Goal: Transaction & Acquisition: Book appointment/travel/reservation

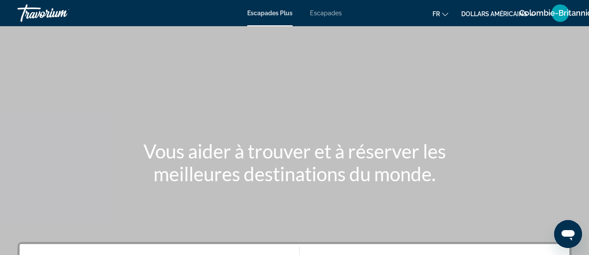
click at [498, 13] on font "dollars américains" at bounding box center [494, 13] width 66 height 7
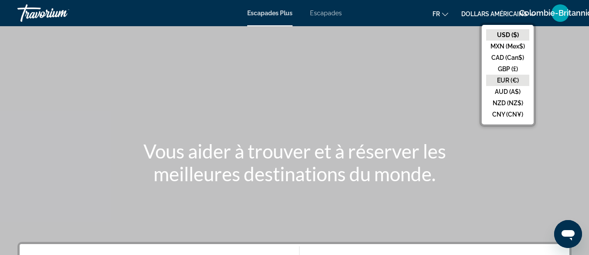
click at [512, 80] on button "EUR (€)" at bounding box center [507, 80] width 43 height 11
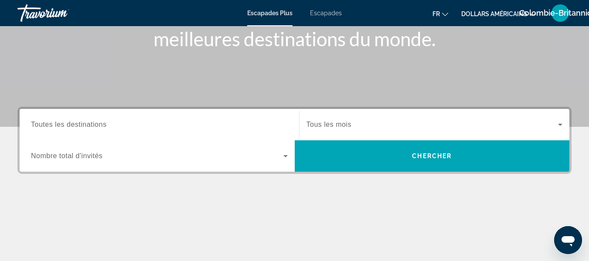
scroll to position [139, 0]
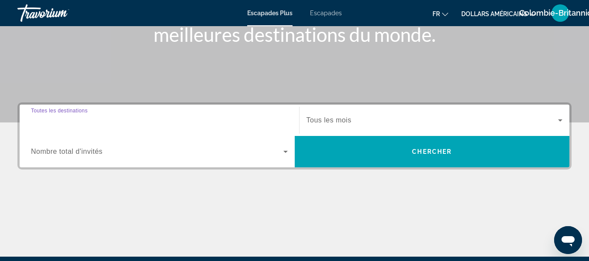
click at [131, 125] on input "Destination Toutes les destinations" at bounding box center [159, 121] width 257 height 10
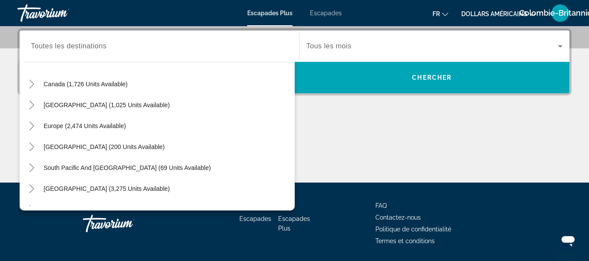
scroll to position [65, 0]
click at [65, 126] on span "Europe (2,474 units available)" at bounding box center [85, 125] width 82 height 7
type input "**********"
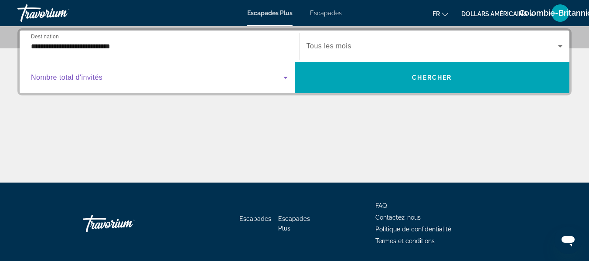
click at [270, 80] on span "Widget de recherche" at bounding box center [157, 77] width 253 height 10
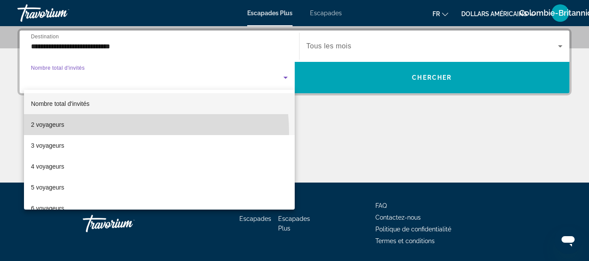
click at [97, 133] on mat-option "2 voyageurs" at bounding box center [159, 124] width 271 height 21
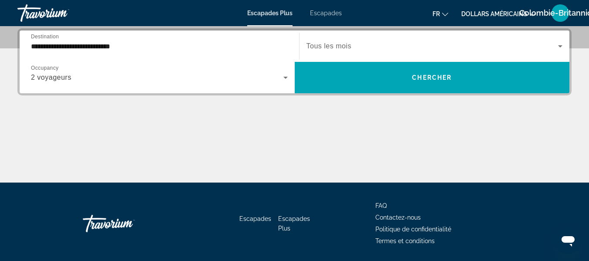
click at [426, 55] on div "Widget de recherche" at bounding box center [435, 46] width 256 height 24
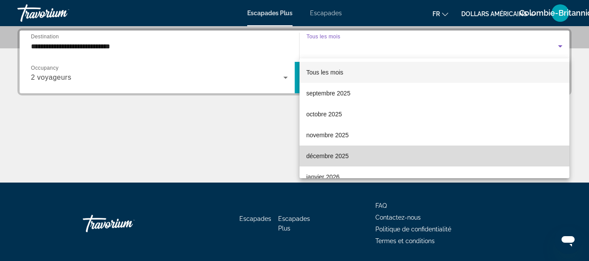
click at [438, 159] on mat-option "décembre 2025" at bounding box center [435, 156] width 270 height 21
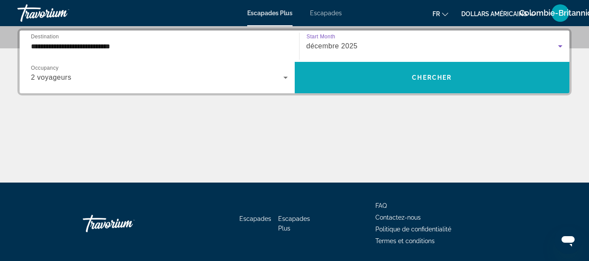
click at [425, 76] on span "Chercher" at bounding box center [432, 77] width 40 height 7
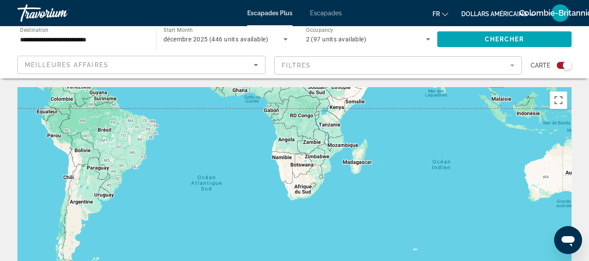
drag, startPoint x: 509, startPoint y: 235, endPoint x: 376, endPoint y: 49, distance: 229.4
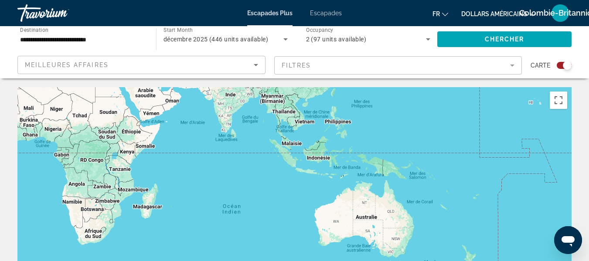
drag, startPoint x: 498, startPoint y: 152, endPoint x: 296, endPoint y: 195, distance: 206.5
click at [296, 195] on div "Contenu principal" at bounding box center [294, 218] width 554 height 262
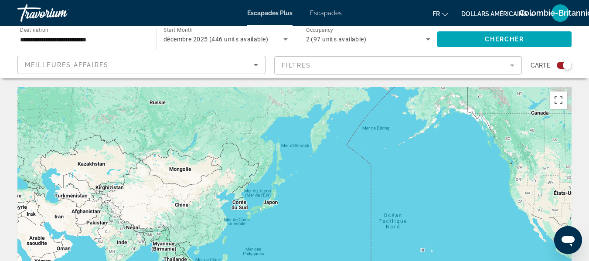
drag, startPoint x: 448, startPoint y: 135, endPoint x: 341, endPoint y: 282, distance: 182.2
click at [341, 261] on html "**********" at bounding box center [294, 130] width 589 height 261
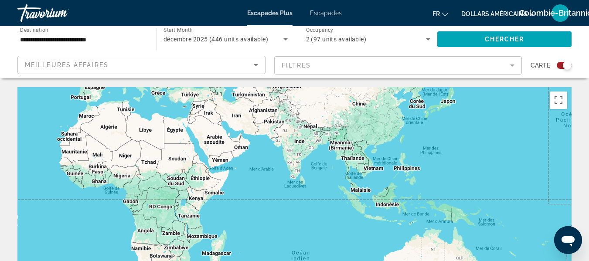
drag, startPoint x: 418, startPoint y: 222, endPoint x: 595, endPoint y: 120, distance: 204.7
click at [589, 120] on html "**********" at bounding box center [294, 130] width 589 height 261
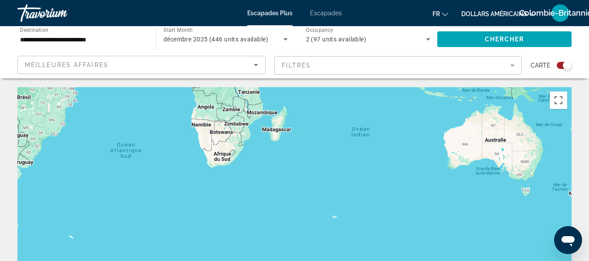
drag, startPoint x: 269, startPoint y: 213, endPoint x: 330, endPoint y: 89, distance: 138.9
click at [330, 89] on div "Pour activer le glissement avec le clavier, appuyez sur Alt+Entrée. Une fois ce…" at bounding box center [294, 218] width 554 height 262
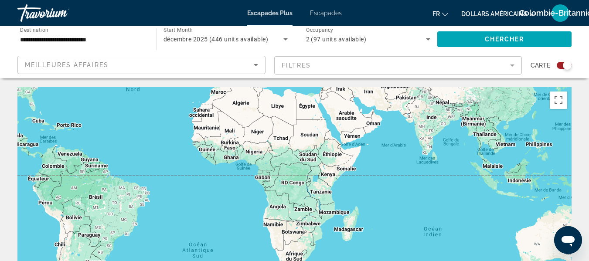
drag, startPoint x: 281, startPoint y: 182, endPoint x: 354, endPoint y: 282, distance: 123.6
click at [354, 261] on html "**********" at bounding box center [294, 130] width 589 height 261
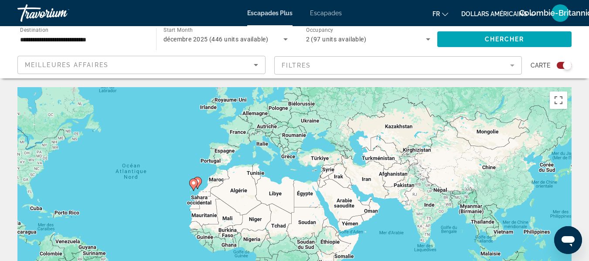
drag, startPoint x: 129, startPoint y: 128, endPoint x: 126, endPoint y: 213, distance: 85.1
click at [126, 213] on div "Pour activer le glissement avec le clavier, appuyez sur Alt+Entrée. Une fois ce…" at bounding box center [294, 218] width 554 height 262
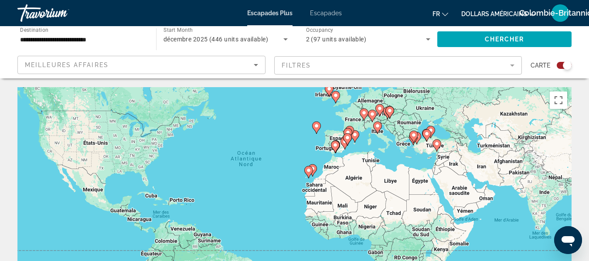
drag, startPoint x: 132, startPoint y: 192, endPoint x: 249, endPoint y: 179, distance: 117.2
click at [249, 179] on div "Pour activer le glissement avec le clavier, appuyez sur Alt+Entrée. Une fois ce…" at bounding box center [294, 218] width 554 height 262
click at [81, 41] on input "**********" at bounding box center [82, 39] width 125 height 10
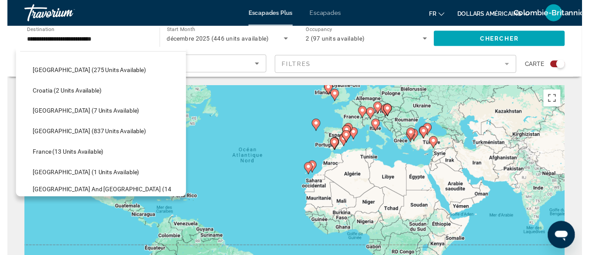
scroll to position [162, 0]
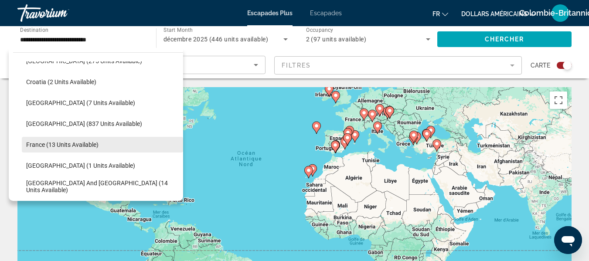
click at [83, 143] on span "France (13 units available)" at bounding box center [62, 144] width 72 height 7
type input "**********"
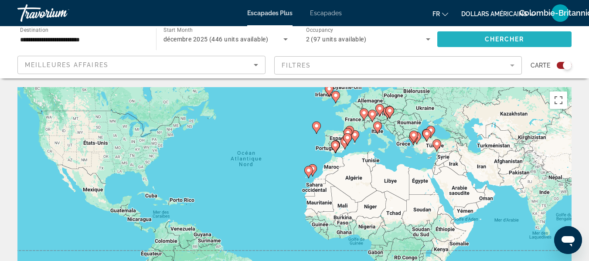
click at [536, 38] on span "Search widget" at bounding box center [504, 39] width 134 height 21
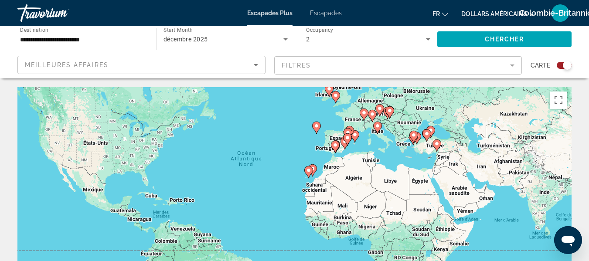
click at [564, 65] on div "Search widget" at bounding box center [567, 65] width 9 height 9
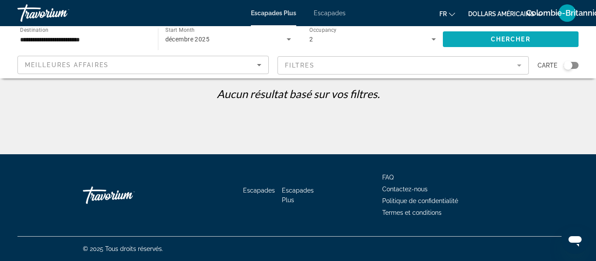
click at [481, 38] on span "Search widget" at bounding box center [511, 39] width 136 height 21
click at [575, 65] on div "Search widget" at bounding box center [570, 65] width 15 height 7
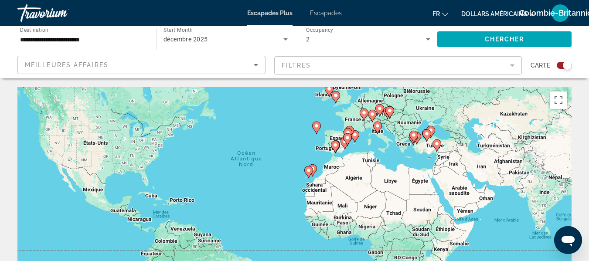
click at [331, 14] on font "Escapades" at bounding box center [326, 13] width 32 height 7
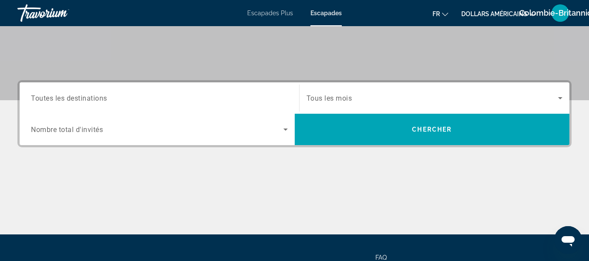
scroll to position [182, 0]
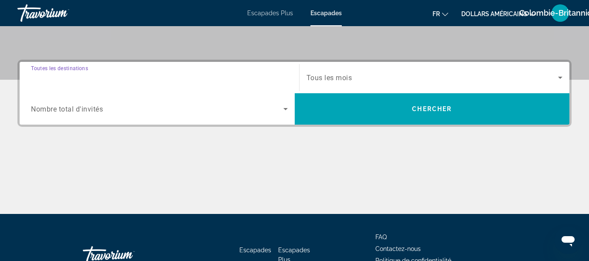
click at [188, 81] on input "Destination Toutes les destinations" at bounding box center [159, 78] width 257 height 10
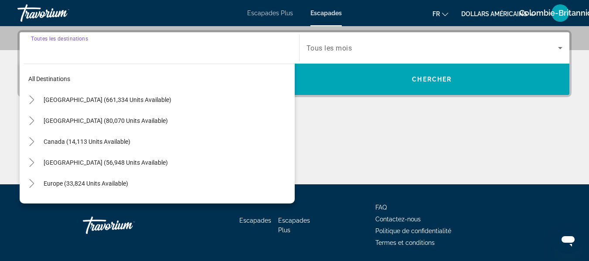
scroll to position [213, 0]
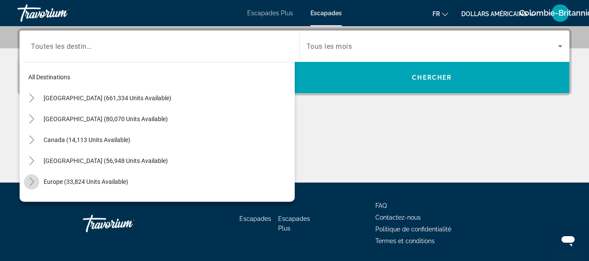
click at [28, 187] on mat-icon "Toggle Europe (33,824 units available)" at bounding box center [31, 181] width 15 height 15
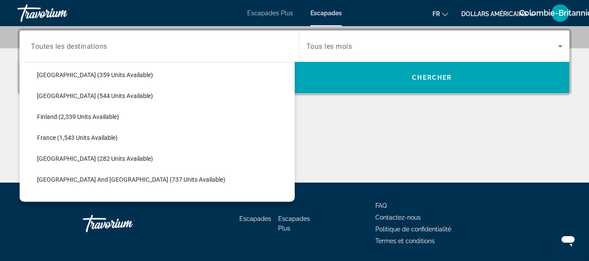
scroll to position [208, 0]
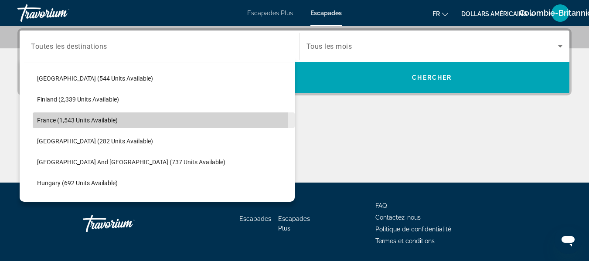
click at [70, 116] on span "Search widget" at bounding box center [164, 120] width 262 height 21
type input "**********"
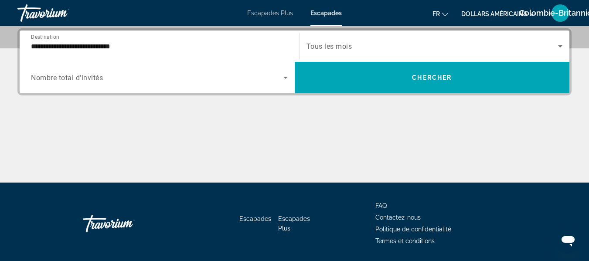
click at [356, 55] on div "Search widget" at bounding box center [435, 46] width 256 height 24
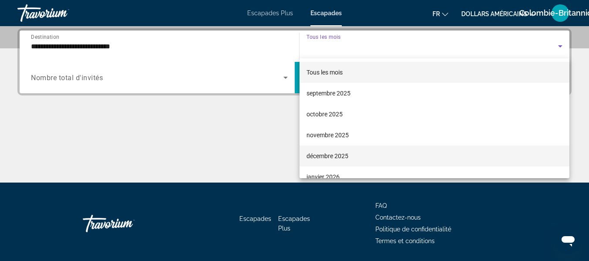
click at [329, 155] on font "décembre 2025" at bounding box center [328, 156] width 42 height 7
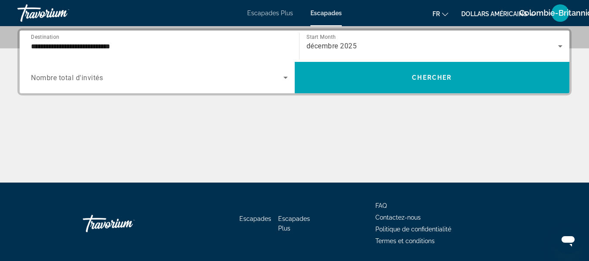
click at [236, 86] on div "Search widget" at bounding box center [159, 77] width 257 height 24
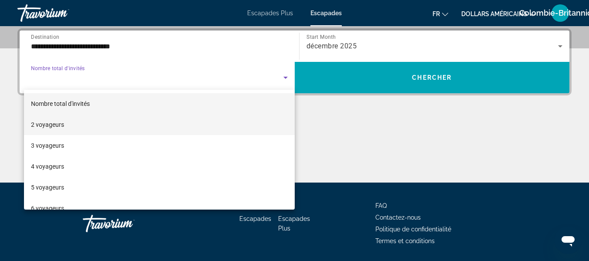
click at [96, 124] on mat-option "2 voyageurs" at bounding box center [159, 124] width 271 height 21
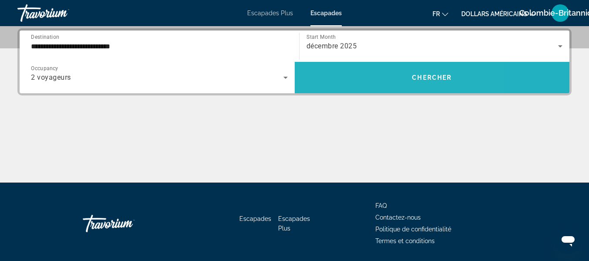
click at [372, 87] on span "Search widget" at bounding box center [432, 77] width 275 height 21
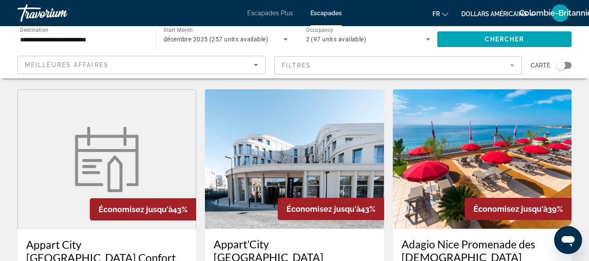
scroll to position [957, 0]
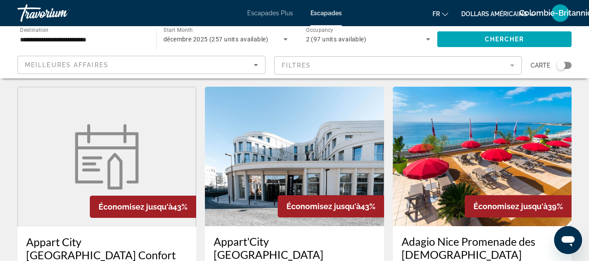
click at [566, 65] on div "Search widget" at bounding box center [564, 65] width 15 height 7
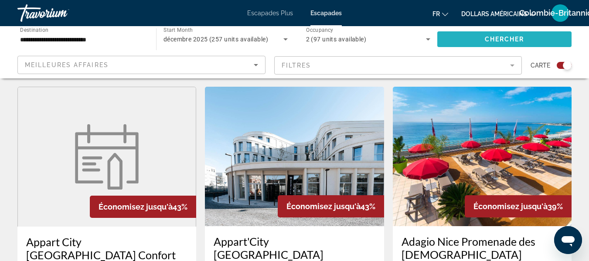
click at [473, 38] on span "Search widget" at bounding box center [504, 39] width 134 height 21
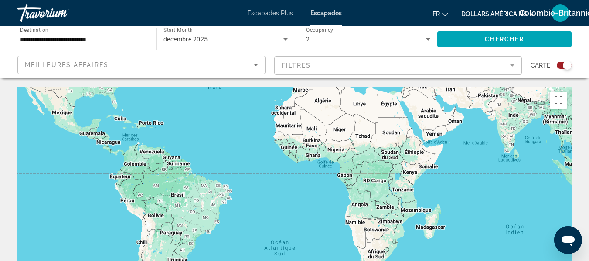
drag, startPoint x: 273, startPoint y: 229, endPoint x: 218, endPoint y: 104, distance: 135.7
click at [218, 104] on div "Pour activer le glissement avec le clavier, appuyez sur Alt+Entrée. Une fois ce…" at bounding box center [294, 218] width 554 height 262
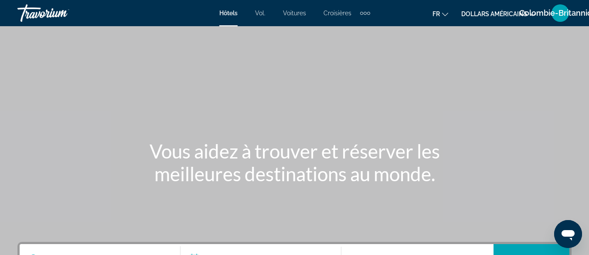
click at [471, 14] on font "dollars américains" at bounding box center [494, 13] width 66 height 7
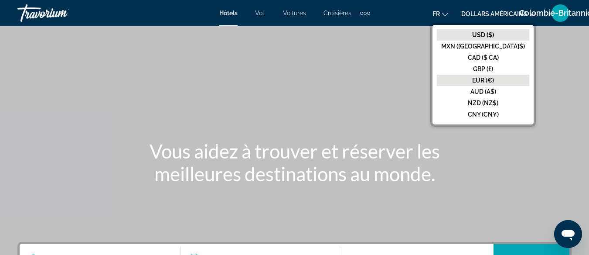
click at [498, 75] on button "EUR (€)" at bounding box center [483, 80] width 92 height 11
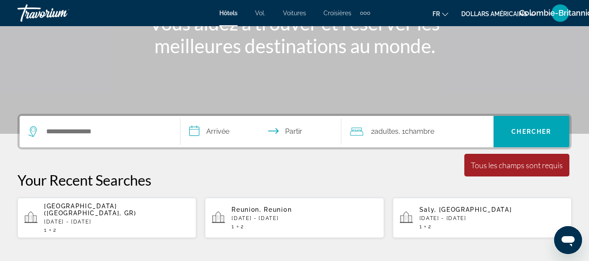
scroll to position [129, 0]
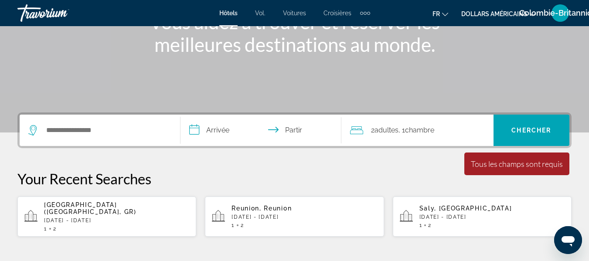
click at [99, 138] on div "Widget de recherche" at bounding box center [99, 130] width 143 height 31
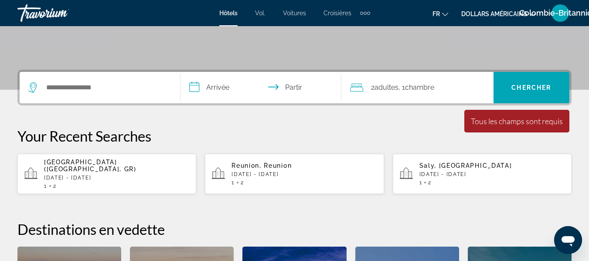
scroll to position [213, 0]
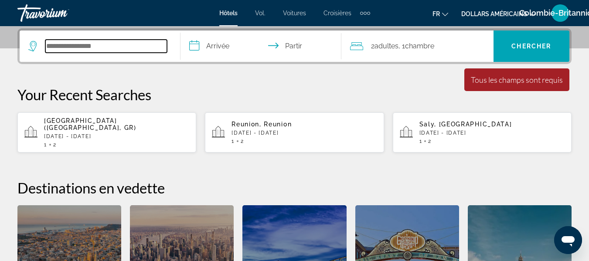
click at [97, 48] on input "Widget de recherche" at bounding box center [106, 46] width 122 height 13
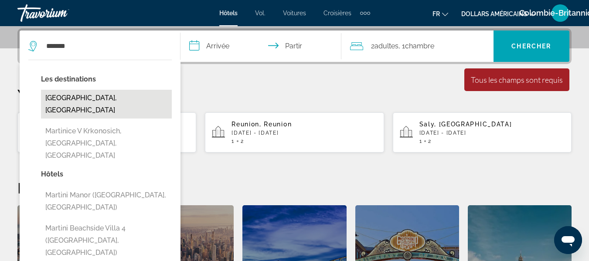
click at [102, 96] on button "Martinique, Martinique" at bounding box center [106, 104] width 131 height 29
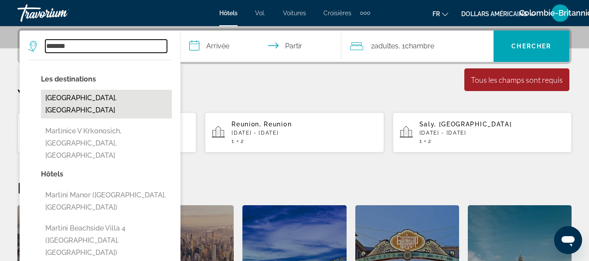
type input "**********"
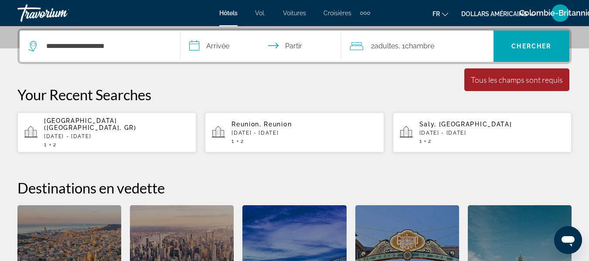
click at [231, 50] on input "**********" at bounding box center [263, 48] width 164 height 34
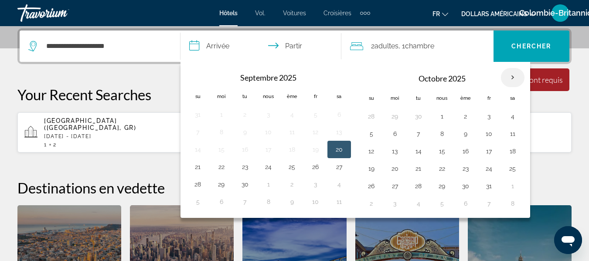
click at [513, 77] on th "Mois prochain" at bounding box center [513, 77] width 24 height 19
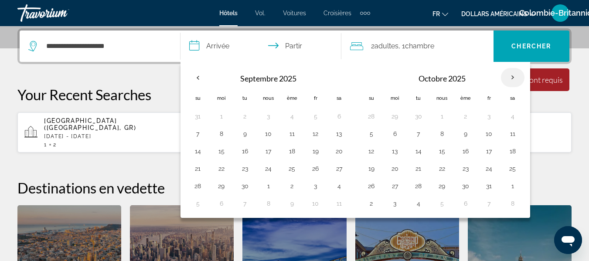
click at [513, 77] on th "Mois prochain" at bounding box center [513, 77] width 24 height 19
click at [561, 102] on p "Your Recent Searches" at bounding box center [294, 94] width 554 height 17
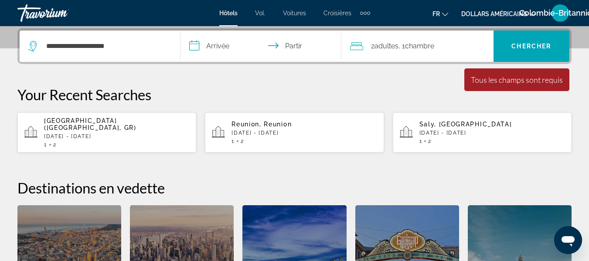
click at [220, 48] on input "**********" at bounding box center [263, 48] width 164 height 34
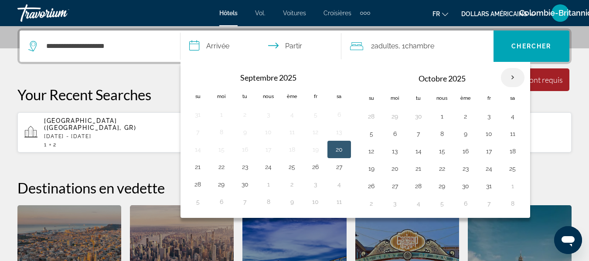
click at [510, 75] on th "Mois prochain" at bounding box center [513, 77] width 24 height 19
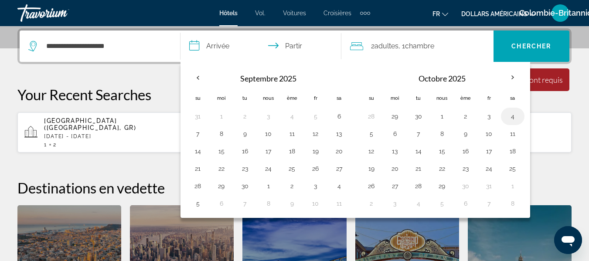
click at [522, 118] on td "4" at bounding box center [513, 116] width 24 height 17
click at [423, 152] on button "14" at bounding box center [419, 151] width 14 height 12
click at [512, 117] on button "4" at bounding box center [513, 116] width 14 height 12
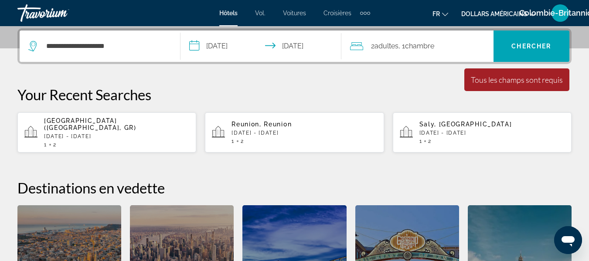
click at [231, 52] on input "**********" at bounding box center [263, 48] width 164 height 34
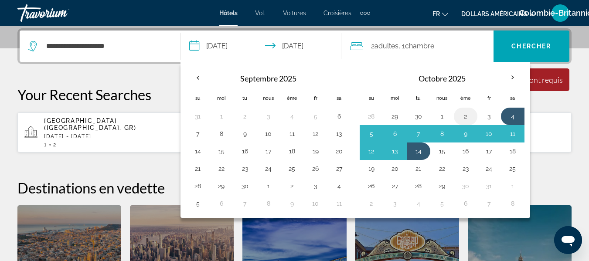
click at [464, 117] on button "2" at bounding box center [466, 116] width 14 height 12
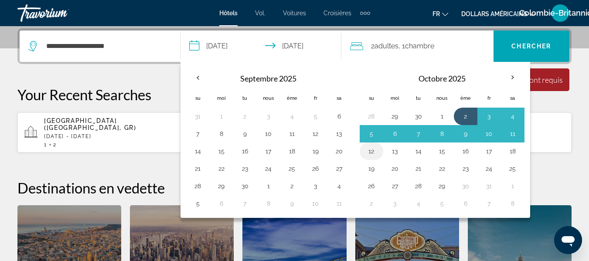
click at [367, 153] on button "12" at bounding box center [372, 151] width 14 height 12
type input "**********"
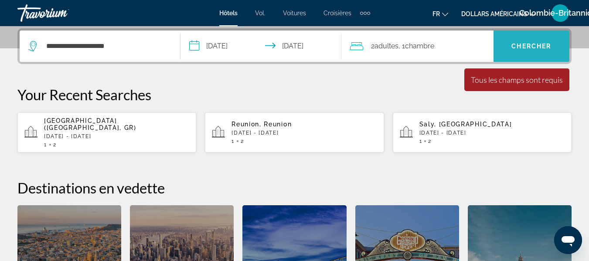
click at [524, 47] on font "Chercher" at bounding box center [532, 46] width 40 height 7
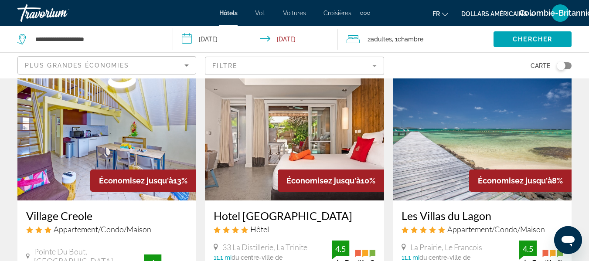
scroll to position [51, 0]
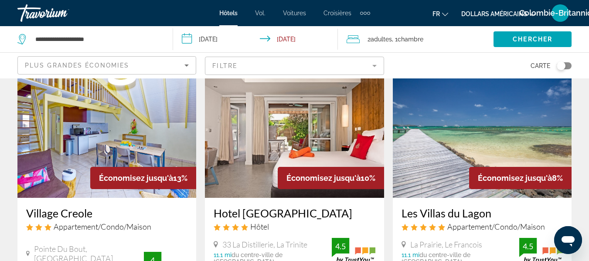
click at [367, 61] on mat-form-field "Filtre" at bounding box center [294, 66] width 179 height 18
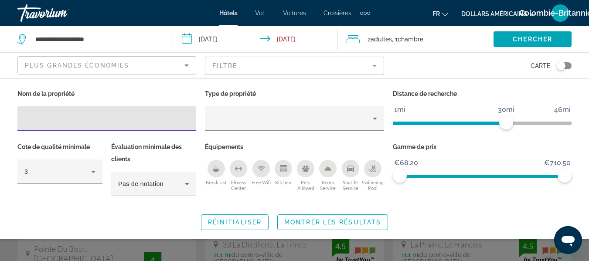
click at [372, 171] on icon "Swimming Pool" at bounding box center [372, 168] width 7 height 7
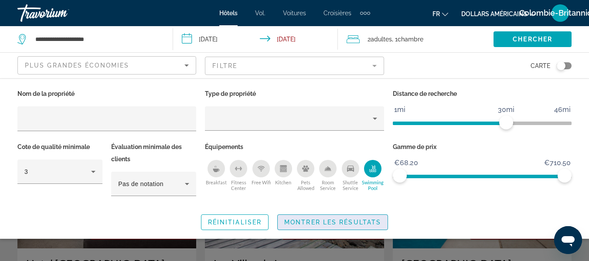
click at [313, 223] on span "Montrer les résultats" at bounding box center [332, 222] width 97 height 7
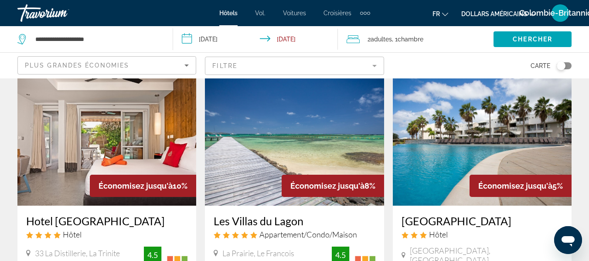
scroll to position [34, 0]
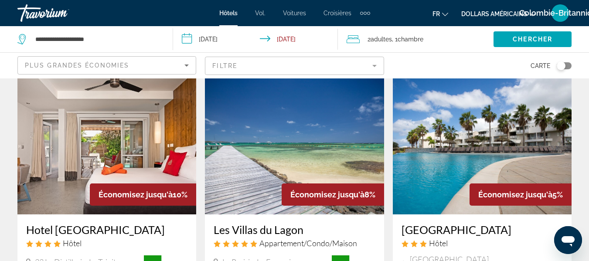
click at [275, 160] on img "Contenu principal" at bounding box center [294, 145] width 179 height 140
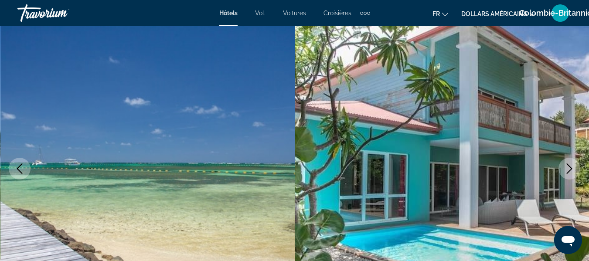
scroll to position [80, 0]
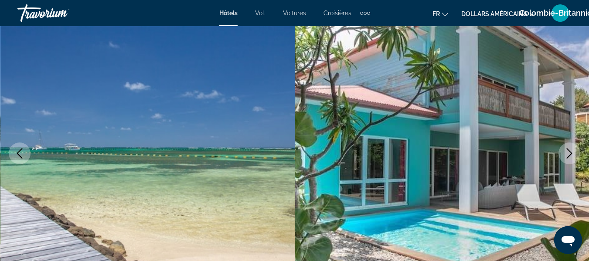
click at [567, 154] on icon "Next image" at bounding box center [569, 153] width 10 height 10
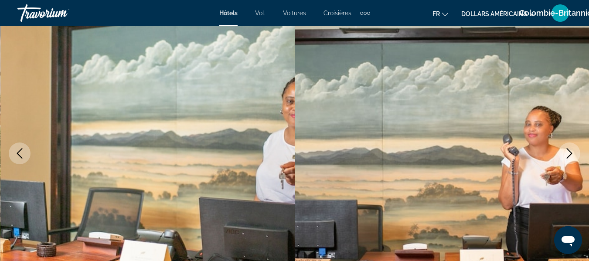
click at [567, 154] on icon "Next image" at bounding box center [569, 153] width 10 height 10
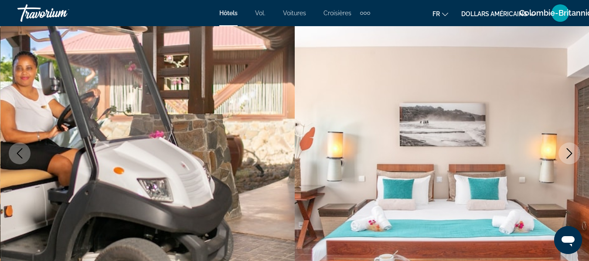
click at [567, 154] on icon "Next image" at bounding box center [569, 153] width 10 height 10
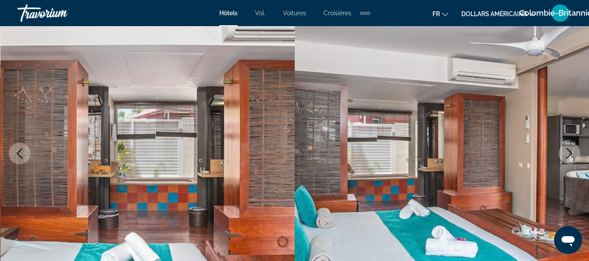
click at [567, 154] on icon "Next image" at bounding box center [569, 153] width 10 height 10
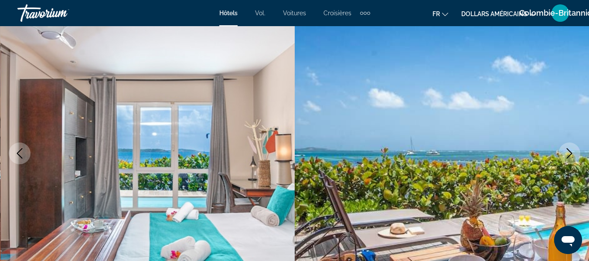
click at [567, 154] on icon "Next image" at bounding box center [569, 153] width 10 height 10
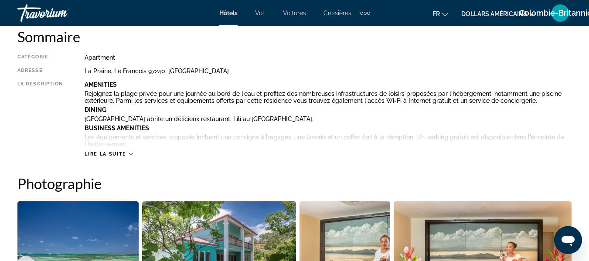
scroll to position [444, 0]
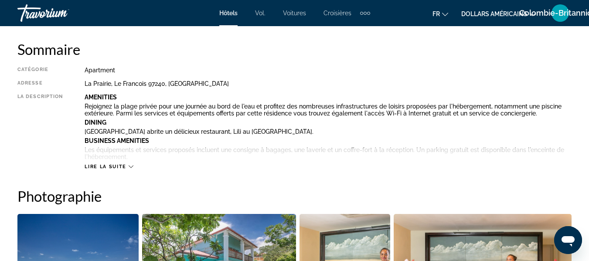
click at [99, 167] on span "Lire la suite" at bounding box center [105, 167] width 41 height 6
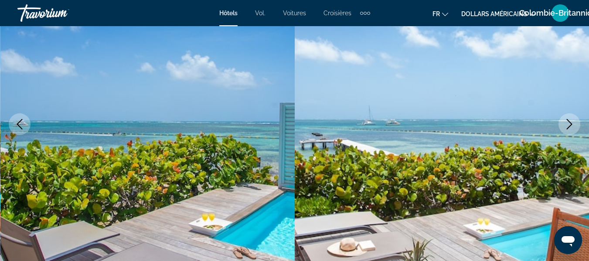
scroll to position [0, 0]
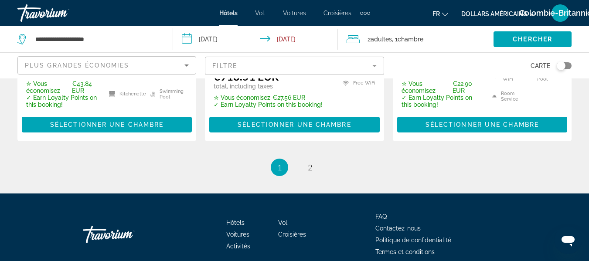
scroll to position [1324, 0]
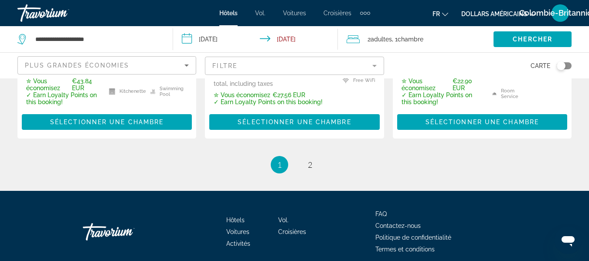
click at [471, 156] on ul "1 / 2 You're on page 1 page 2" at bounding box center [294, 164] width 554 height 17
